Goal: Transaction & Acquisition: Purchase product/service

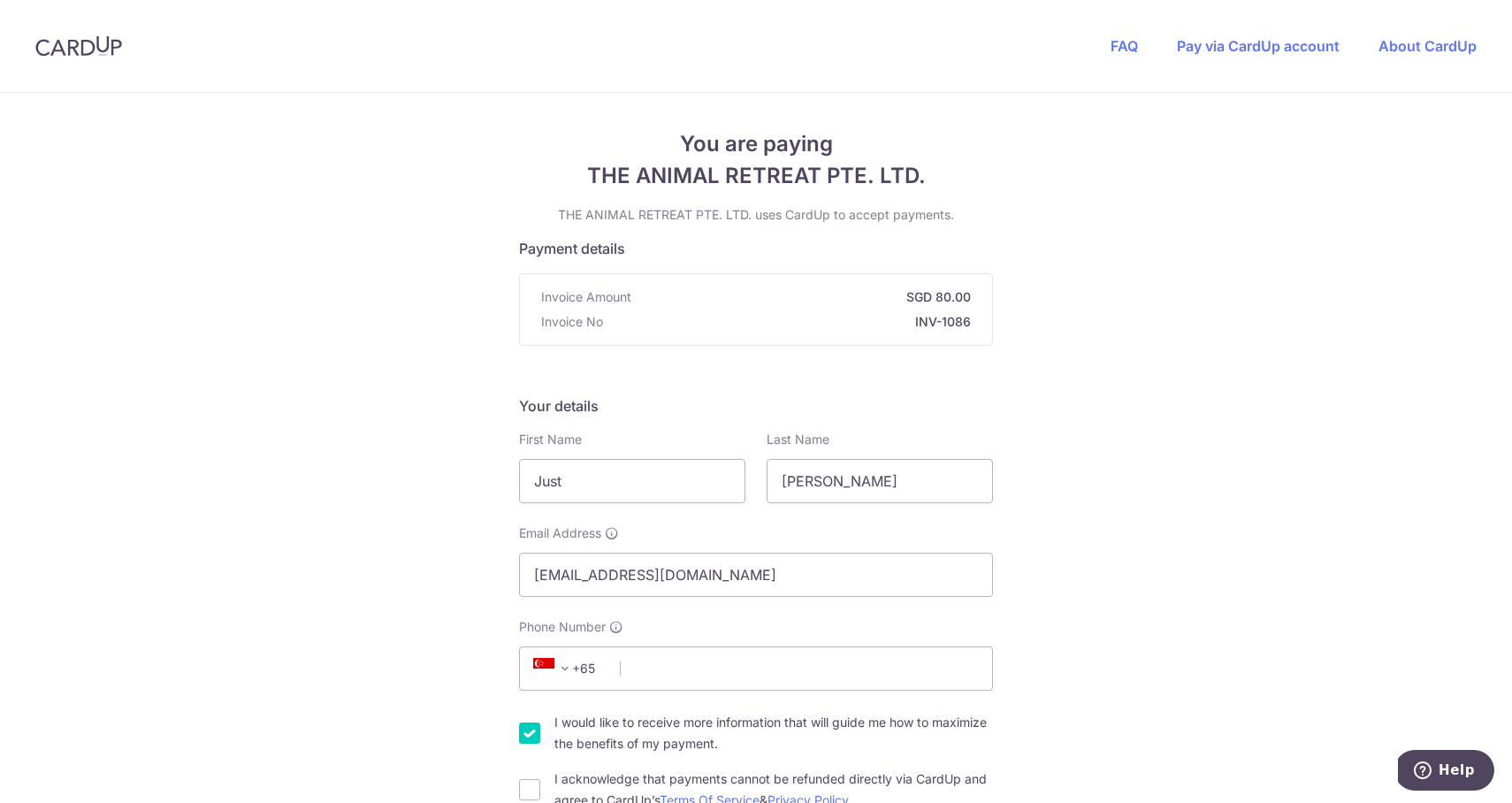
scroll to position [178, 0]
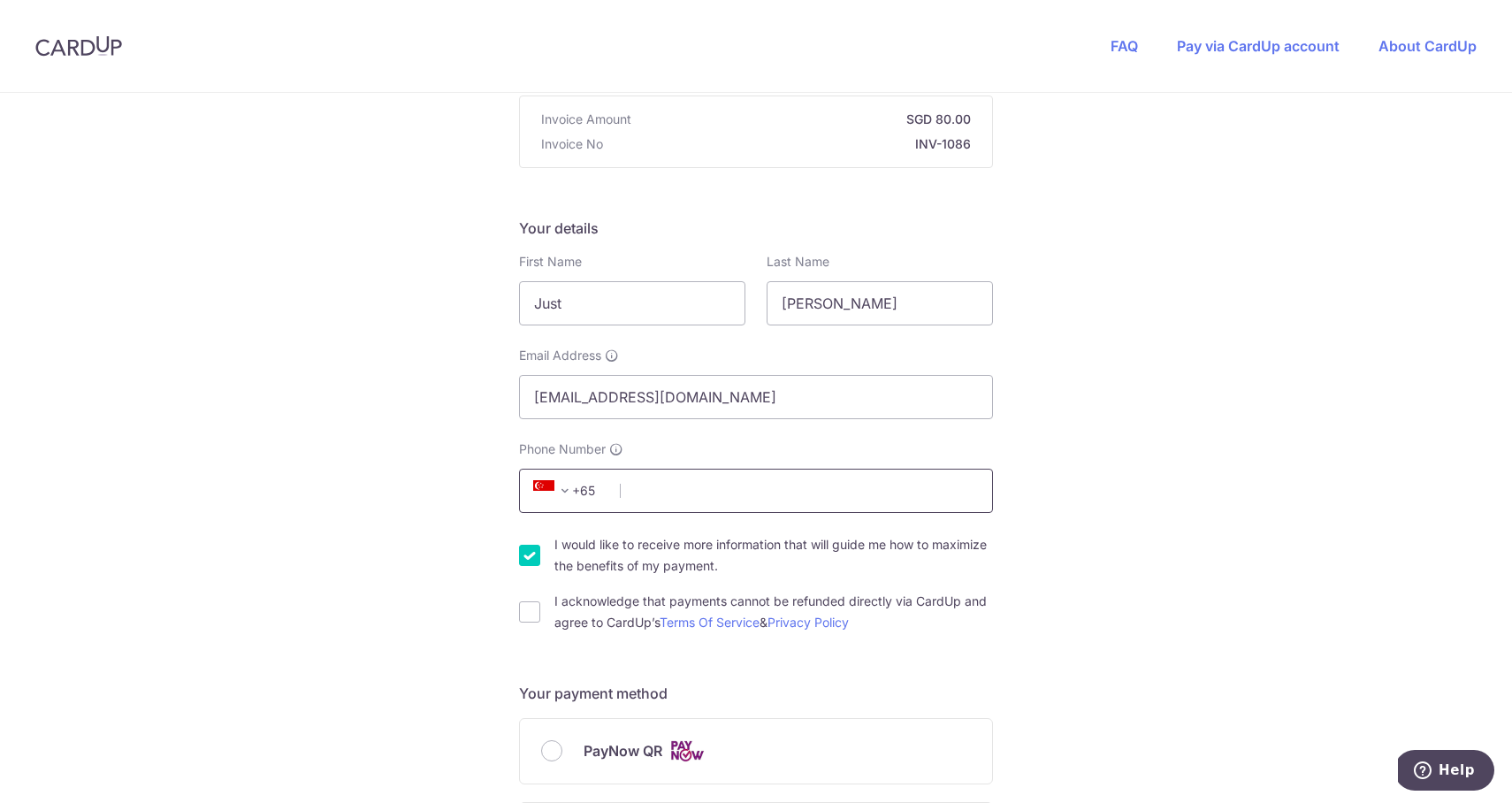
click at [825, 479] on input "Phone Number" at bounding box center [756, 490] width 474 height 44
type input "97949459"
click at [523, 553] on input "I would like to receive more information that will guide me how to maximize the…" at bounding box center [530, 555] width 21 height 21
checkbox input "false"
click at [507, 607] on div "You are paying THE ANIMAL RETREAT PTE. LTD. THE ANIMAL RETREAT PTE. LTD. uses C…" at bounding box center [756, 777] width 1512 height 1726
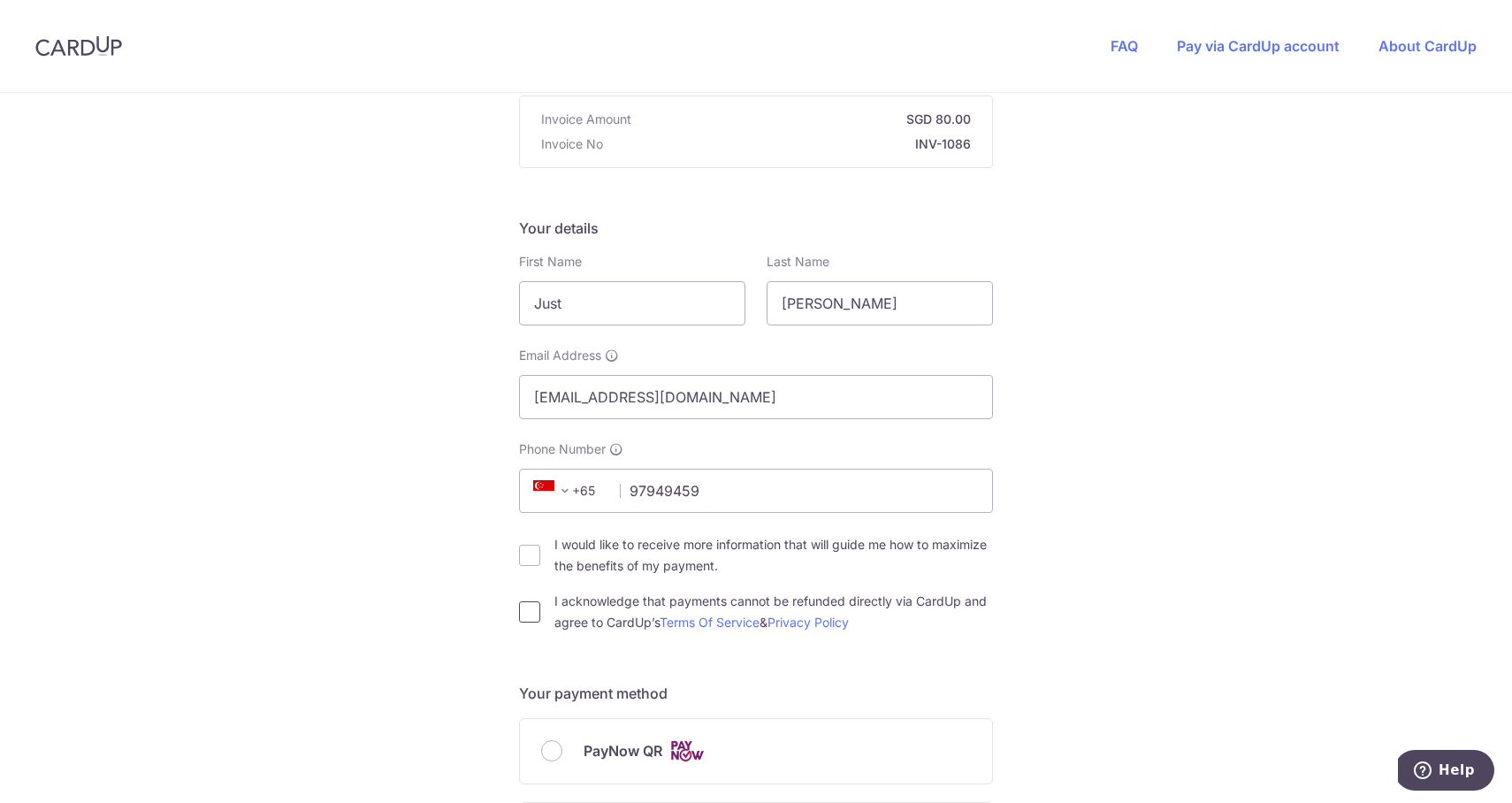
click at [519, 610] on input "I acknowledge that payments cannot be refunded directly via CardUp and agree to…" at bounding box center [530, 612] width 21 height 21
checkbox input "true"
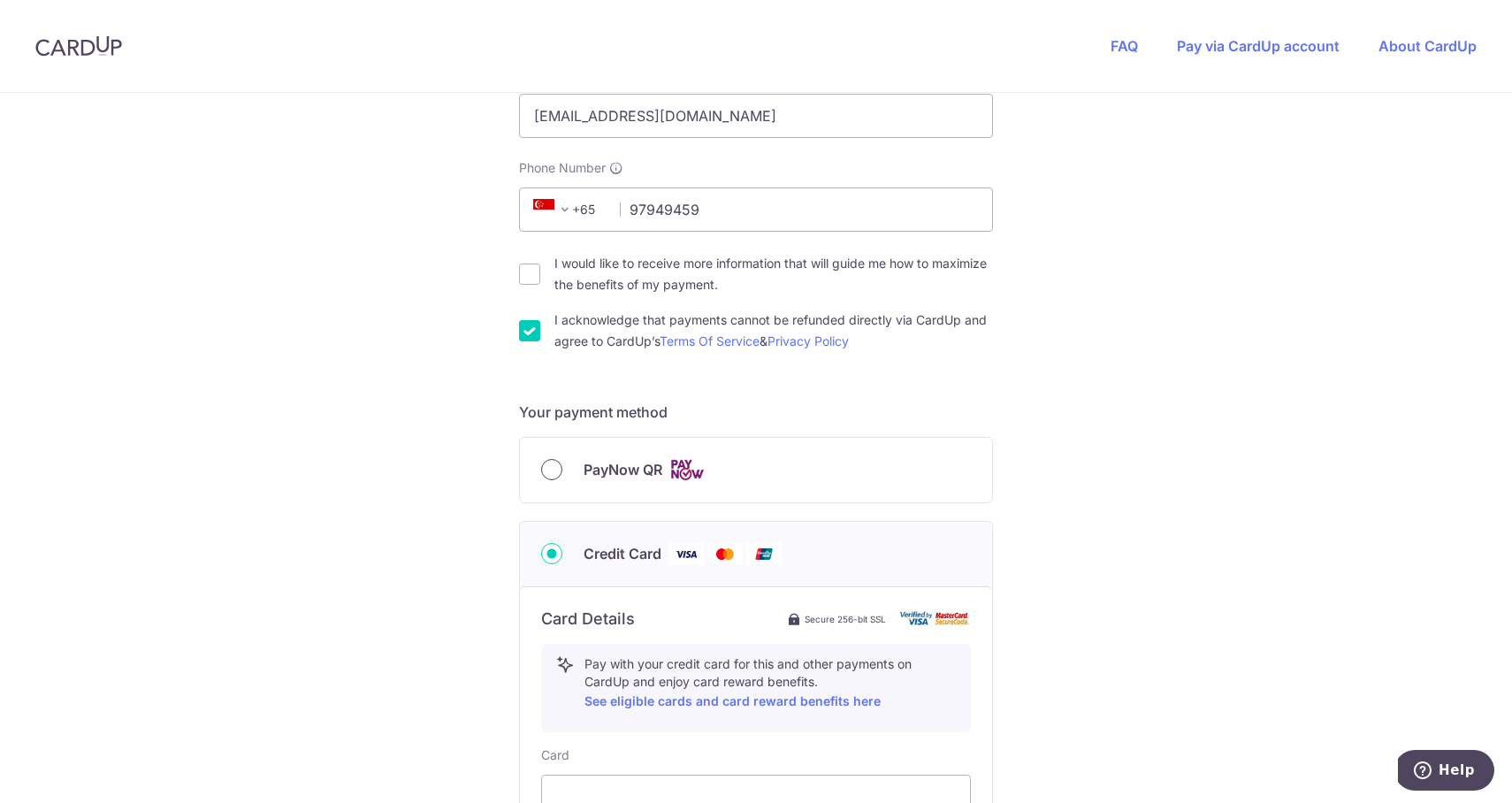
click at [546, 470] on input "PayNow QR" at bounding box center [552, 470] width 21 height 21
radio input "true"
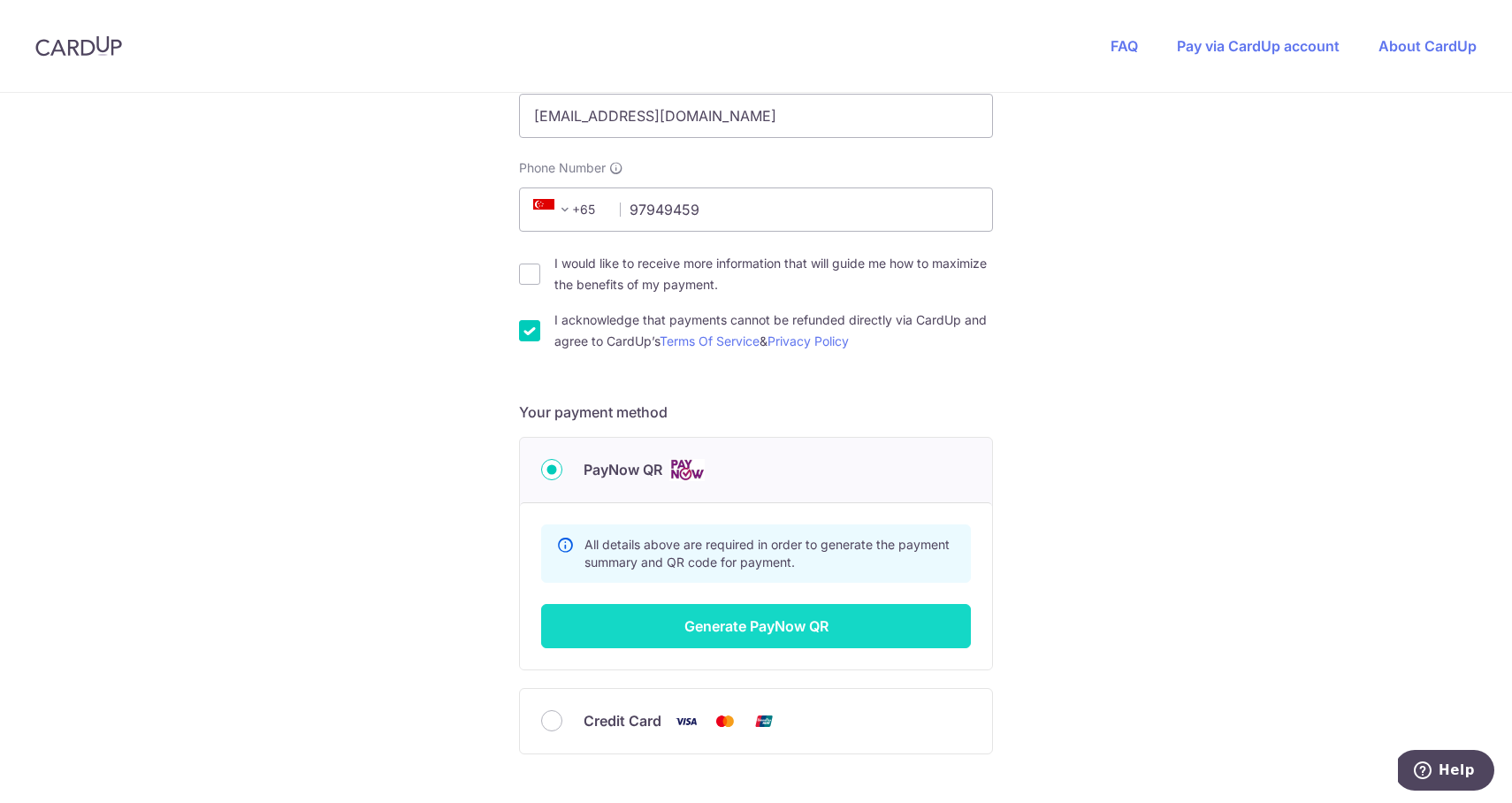
scroll to position [538, 0]
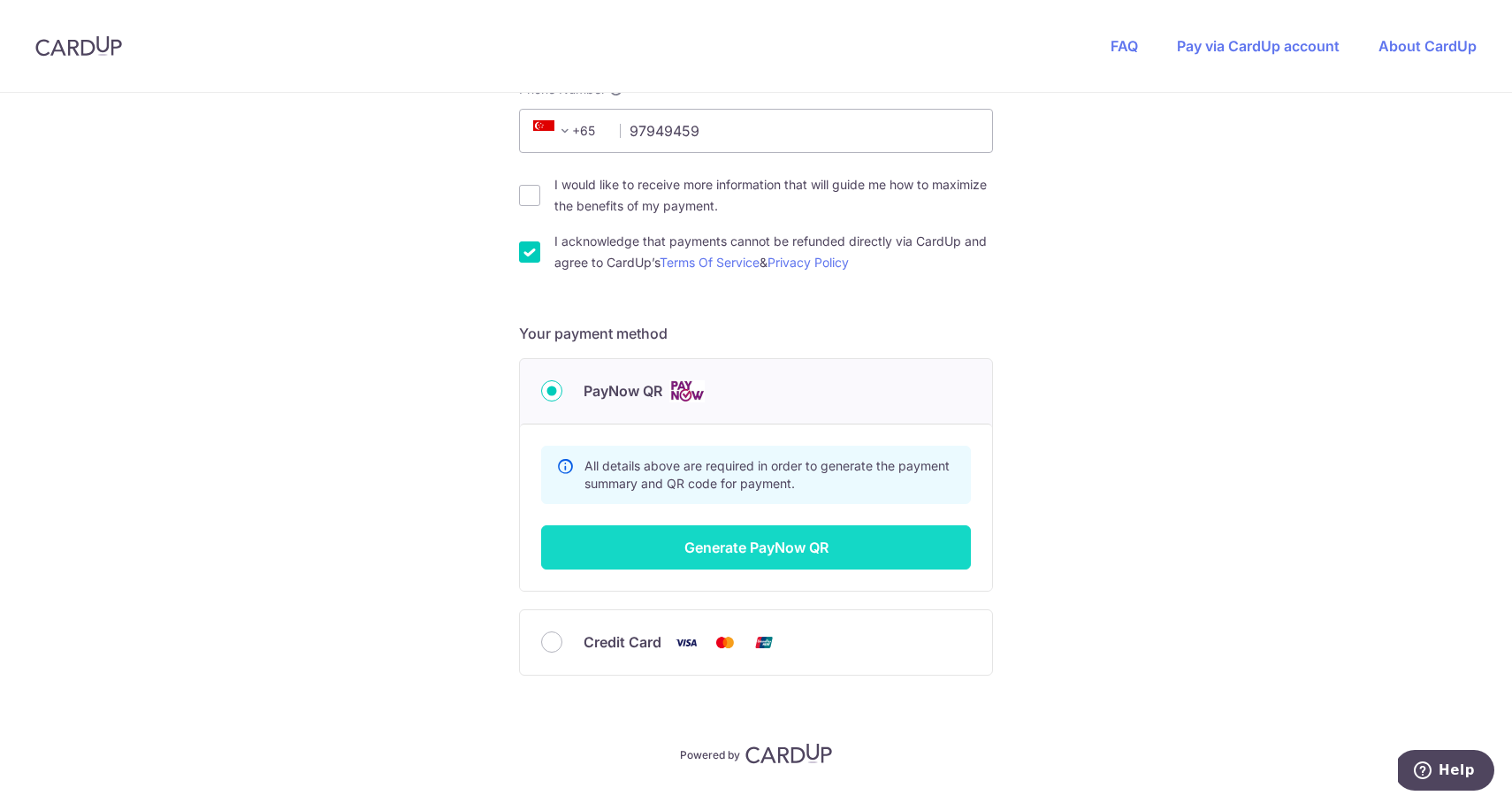
click at [698, 558] on button "Generate PayNow QR" at bounding box center [756, 547] width 430 height 44
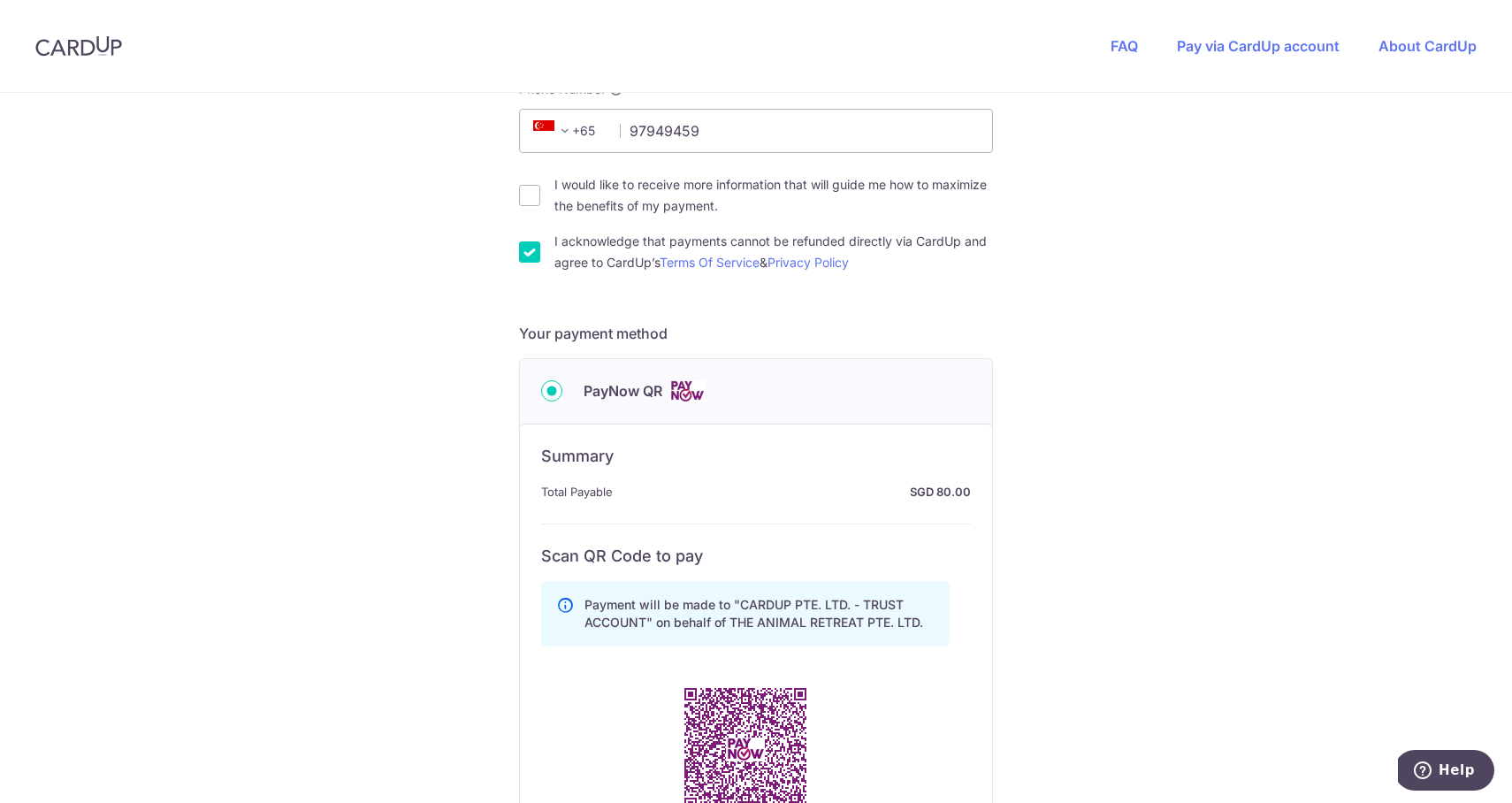
scroll to position [811, 0]
